Goal: Information Seeking & Learning: Learn about a topic

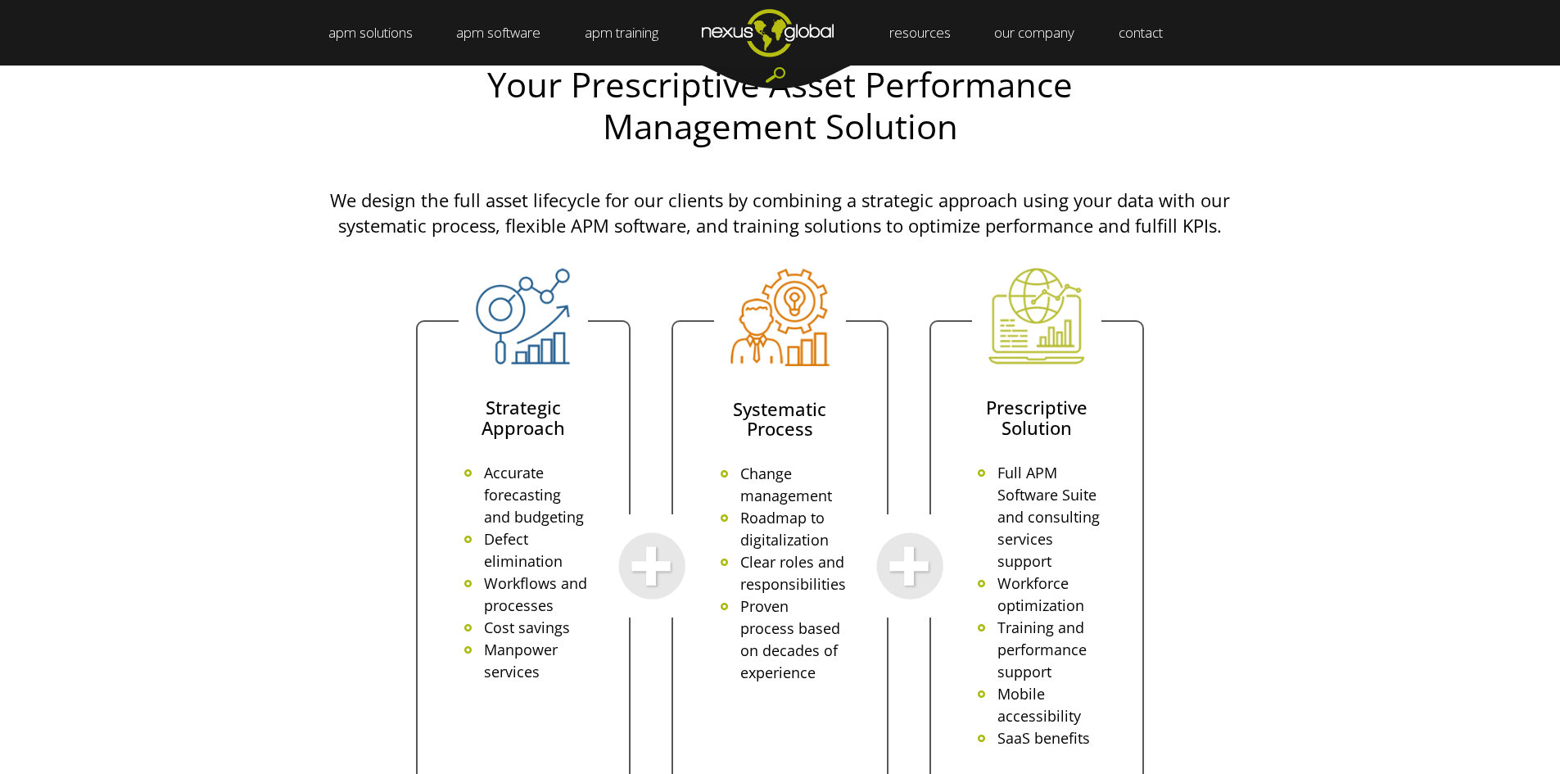
drag, startPoint x: 1022, startPoint y: 364, endPoint x: 1036, endPoint y: 626, distance: 262.4
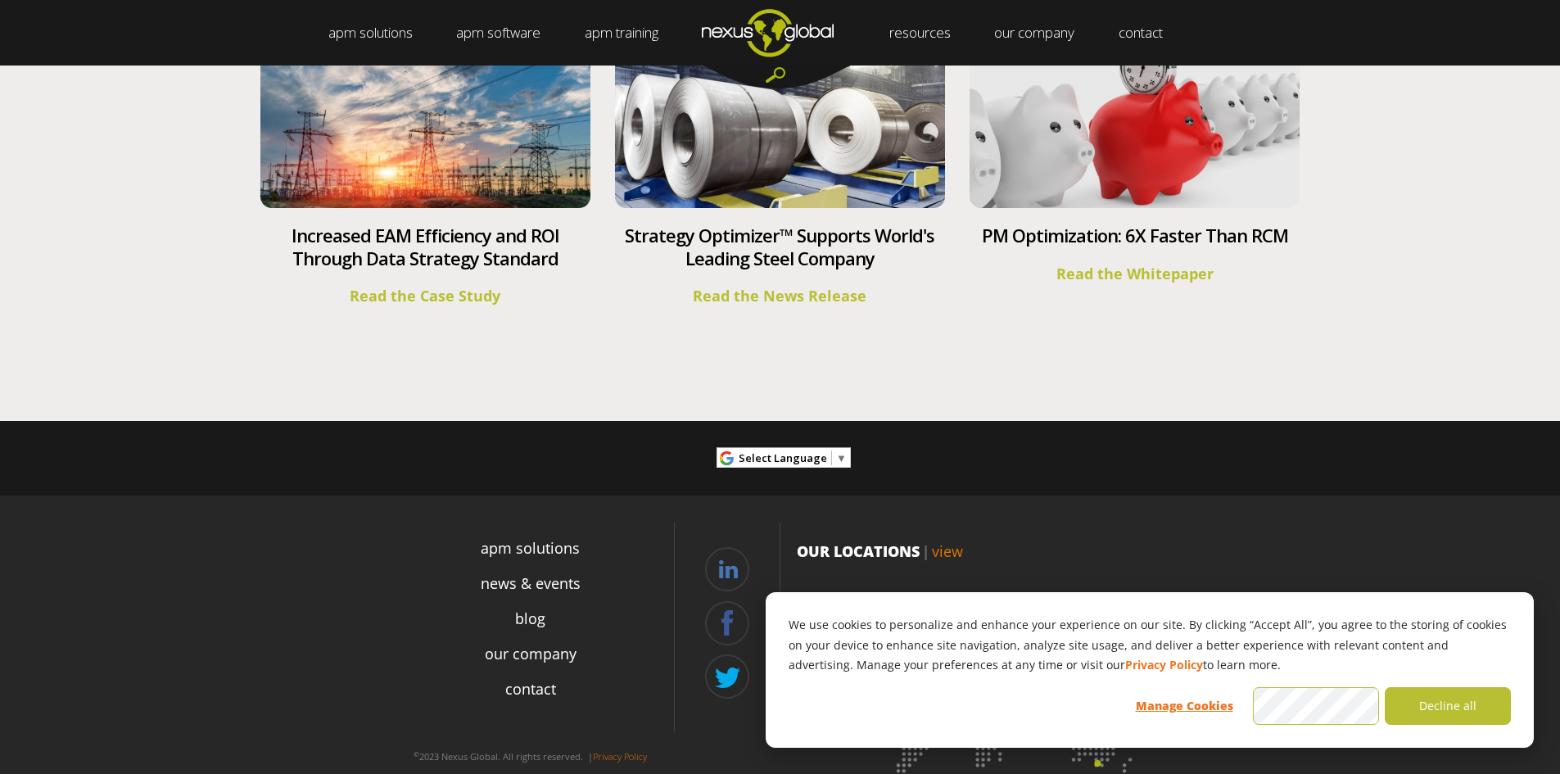
scroll to position [6049, 0]
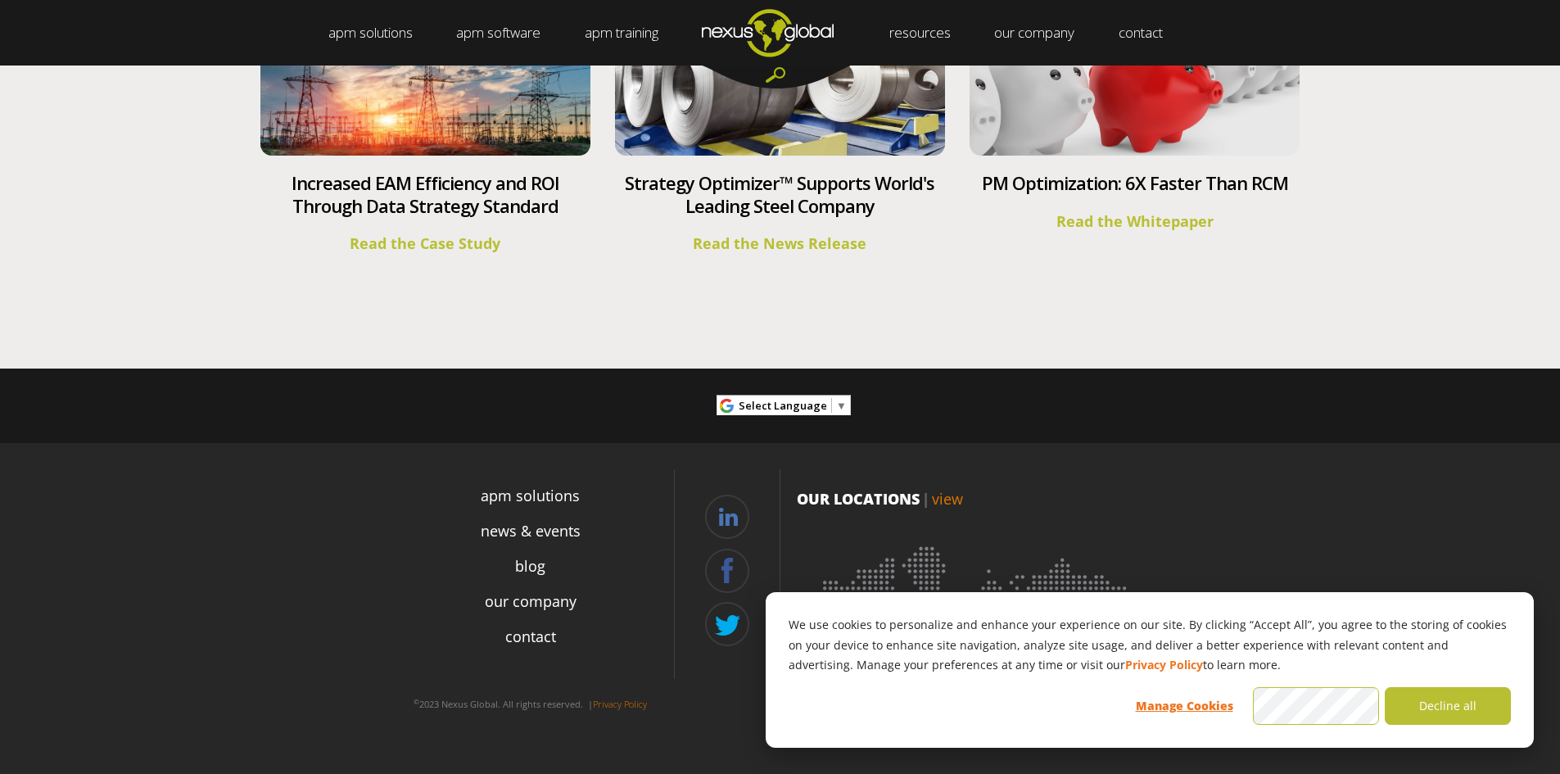
drag, startPoint x: 1122, startPoint y: 359, endPoint x: 1108, endPoint y: 583, distance: 224.8
click at [595, 638] on li "contact" at bounding box center [530, 637] width 287 height 22
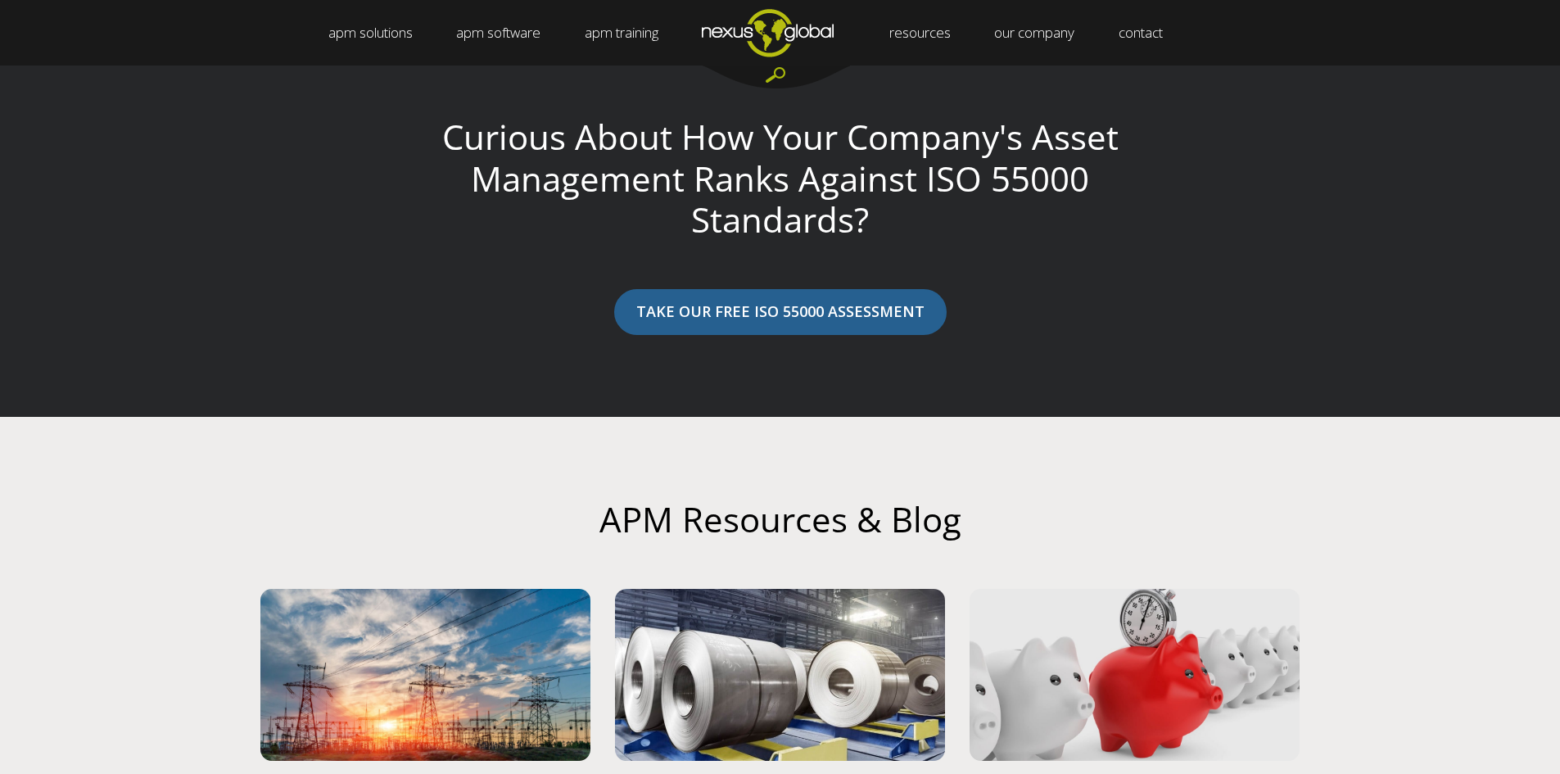
scroll to position [0, 0]
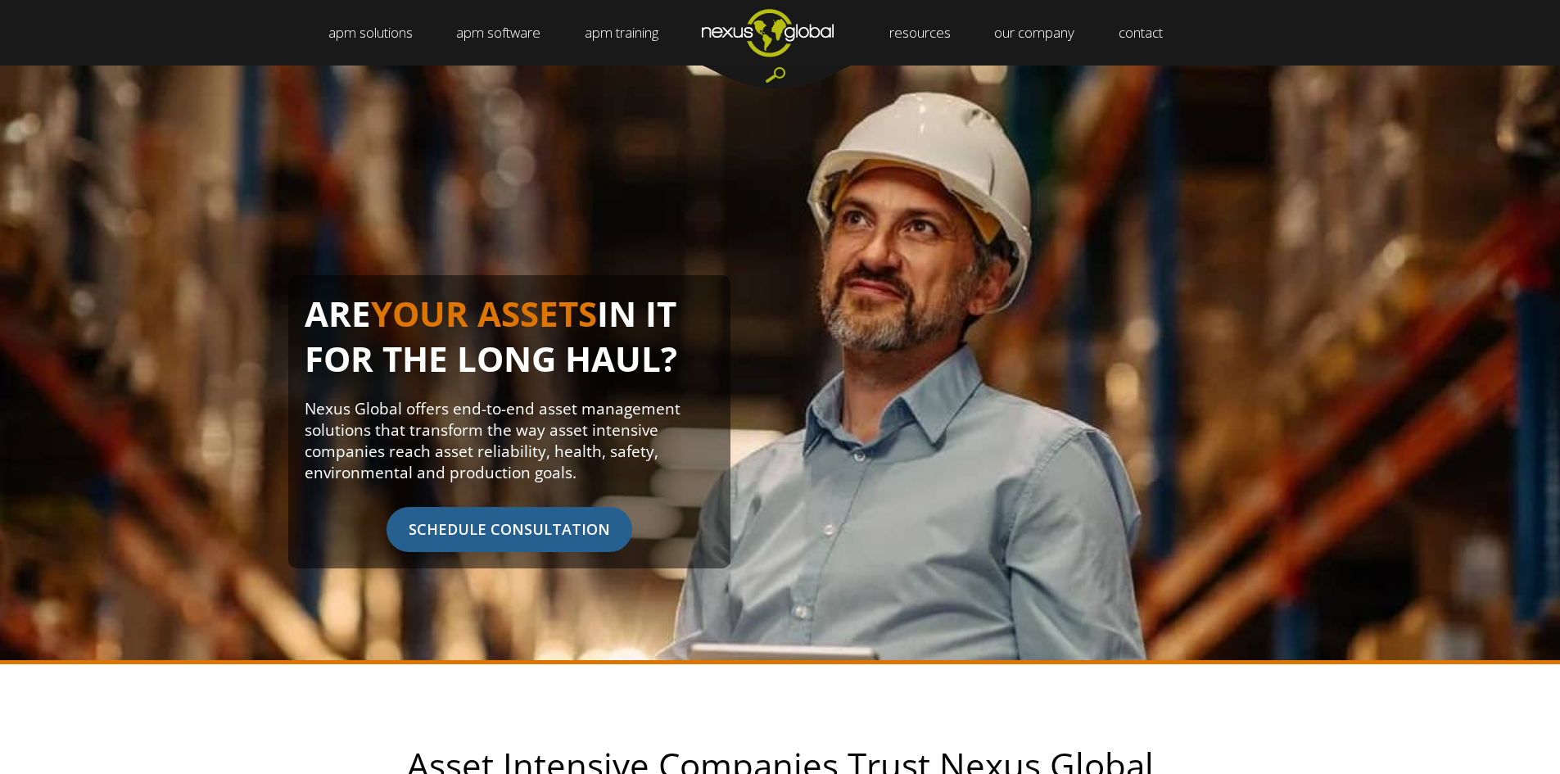
drag, startPoint x: 1258, startPoint y: 666, endPoint x: 1046, endPoint y: 116, distance: 589.3
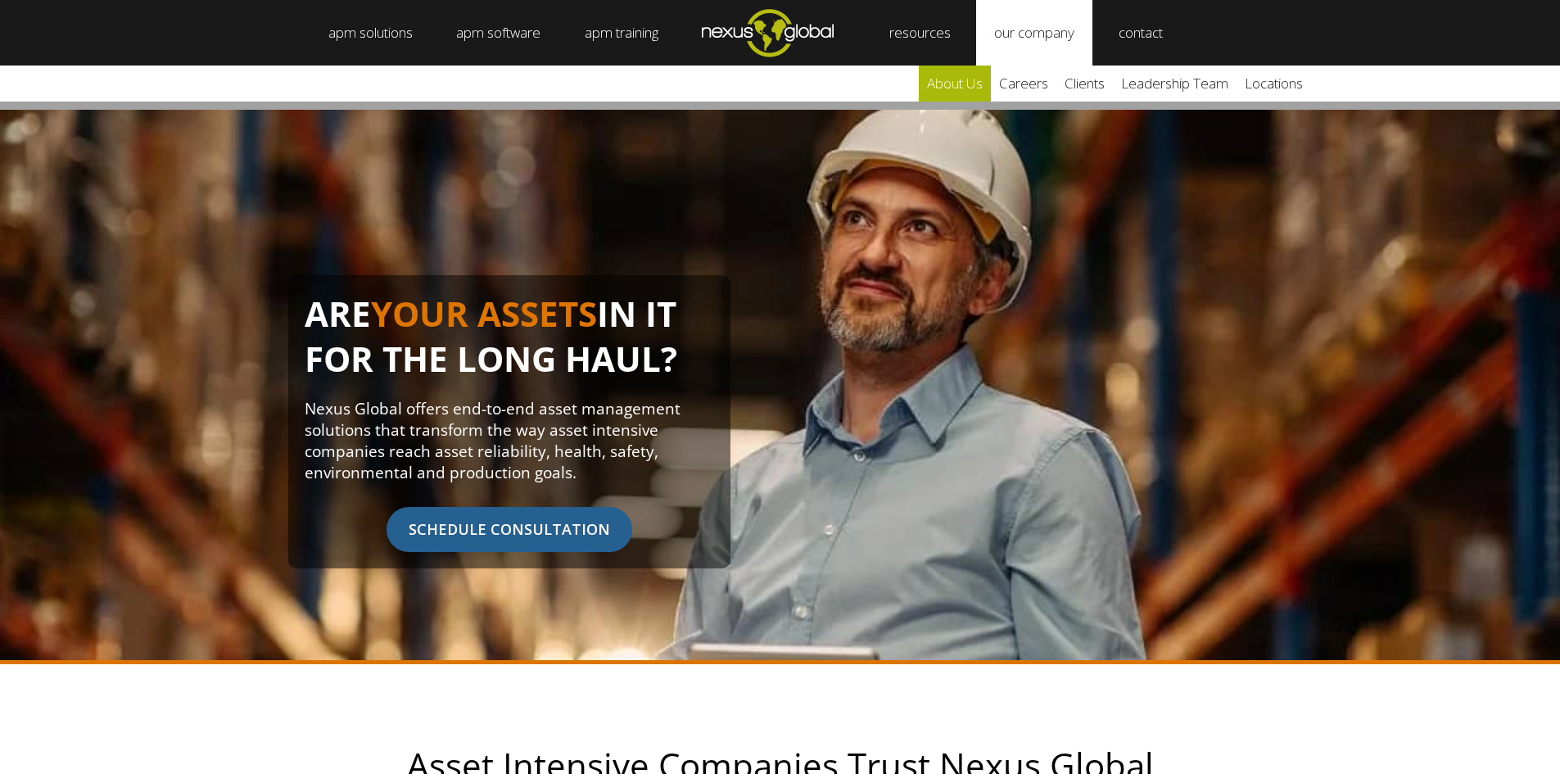
click at [983, 83] on link "about us" at bounding box center [955, 83] width 72 height 36
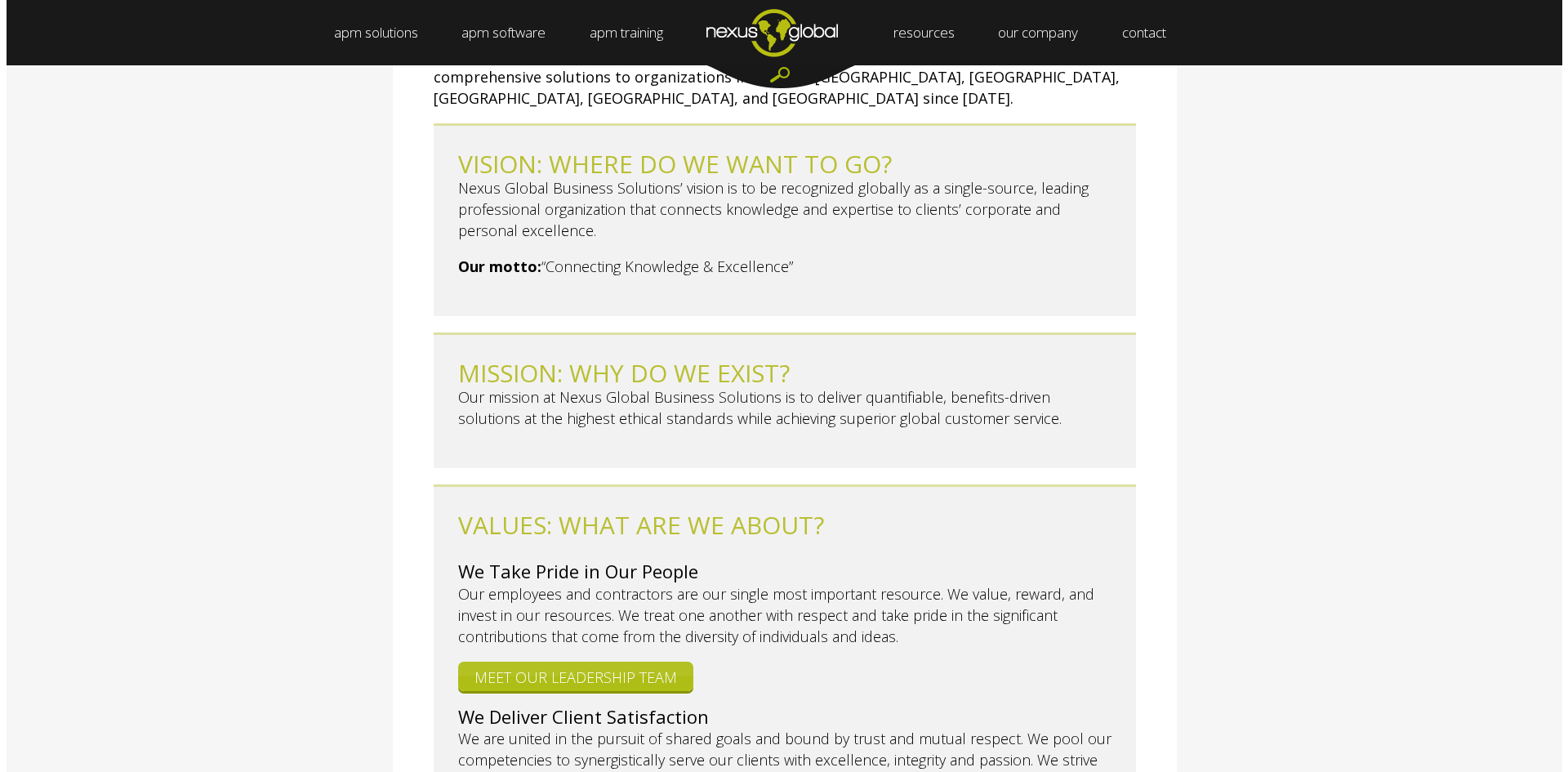
scroll to position [653, 0]
